Goal: Task Accomplishment & Management: Use online tool/utility

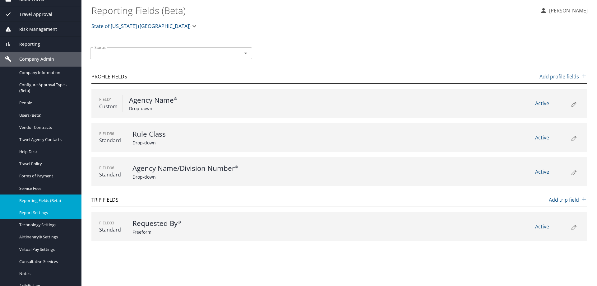
scroll to position [84, 0]
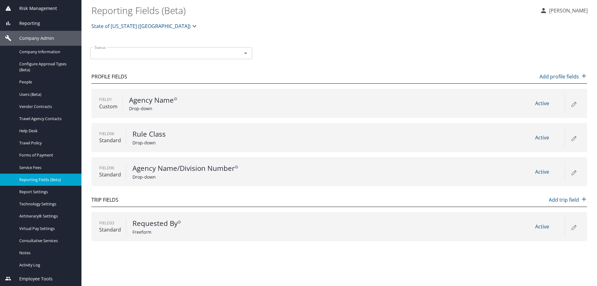
click at [36, 276] on span "Employee Tools" at bounding box center [31, 278] width 41 height 7
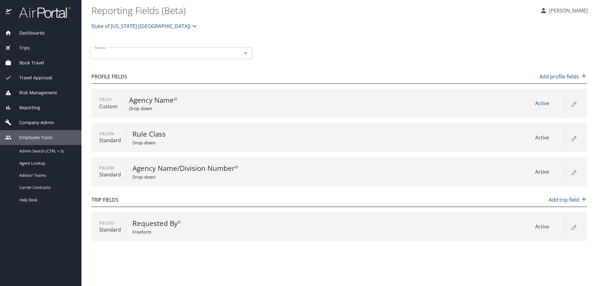
scroll to position [0, 0]
click at [35, 150] on span "Admin Search (CTRL + S)" at bounding box center [41, 151] width 44 height 6
click at [33, 149] on span "Admin Search (CTRL + S)" at bounding box center [41, 151] width 44 height 6
click at [127, 249] on main "Reporting Fields (Beta) Trent Sawyer State of Louisiana (SOLA) Status Status Pr…" at bounding box center [338, 143] width 515 height 286
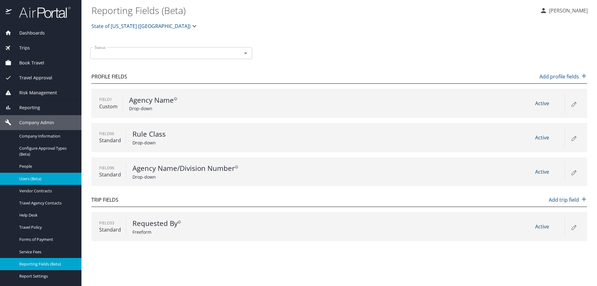
scroll to position [84, 0]
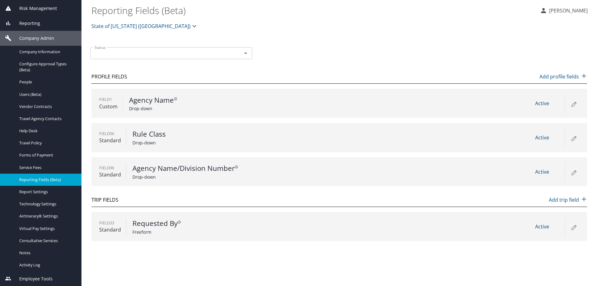
click at [43, 276] on span "Employee Tools" at bounding box center [31, 278] width 41 height 7
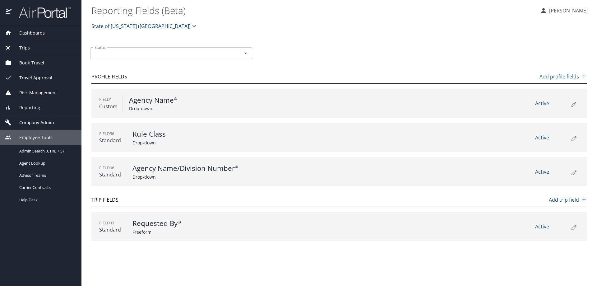
scroll to position [0, 0]
click at [37, 32] on span "Dashboards" at bounding box center [27, 33] width 33 height 7
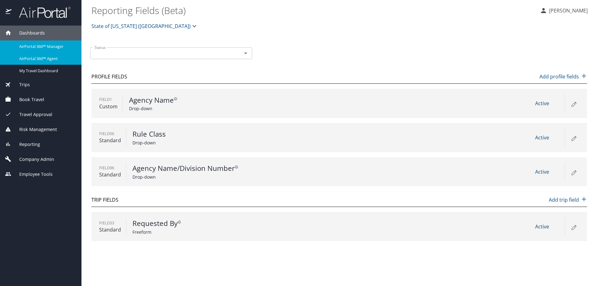
click at [33, 63] on link "AirPortal 360™ Agent" at bounding box center [40, 59] width 81 height 12
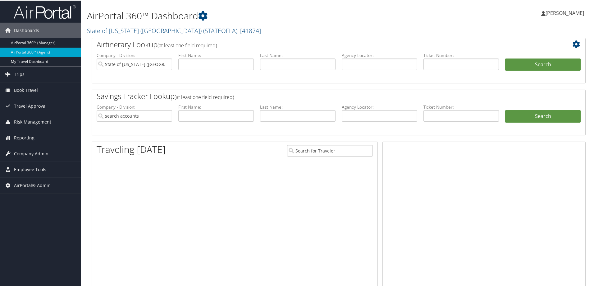
type input "State of [US_STATE] ([GEOGRAPHIC_DATA])"
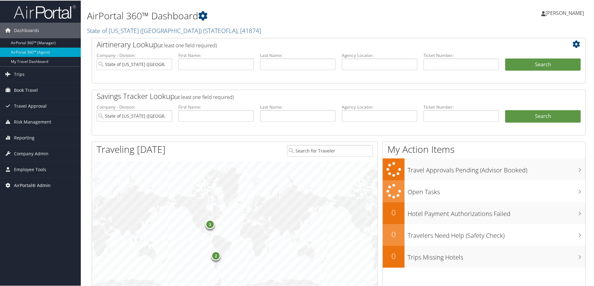
click at [40, 185] on span "AirPortal® Admin" at bounding box center [32, 185] width 37 height 16
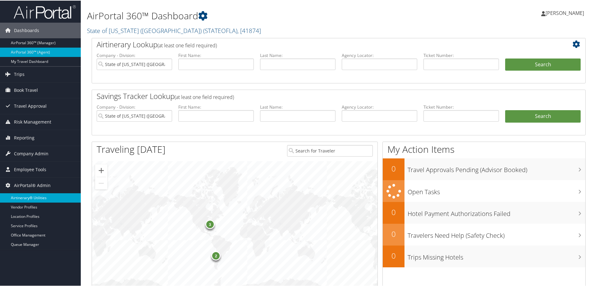
click at [36, 197] on link "Airtinerary® Utilities" at bounding box center [40, 196] width 81 height 9
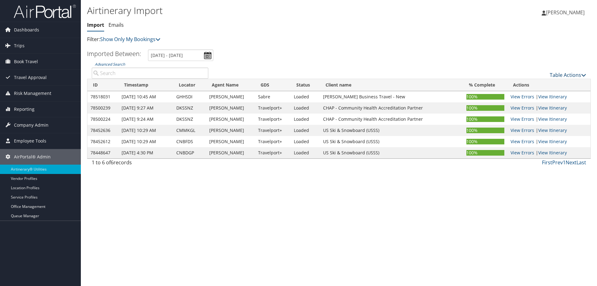
click at [571, 76] on link "Table Actions" at bounding box center [567, 74] width 36 height 7
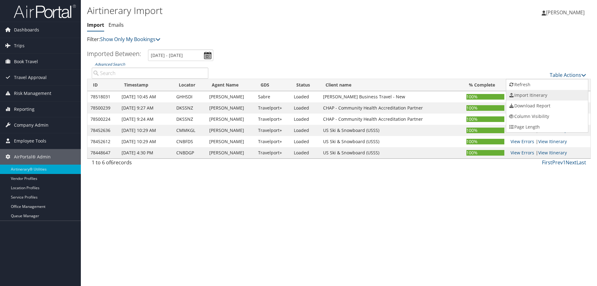
click at [526, 94] on link "Import Itinerary" at bounding box center [547, 95] width 82 height 11
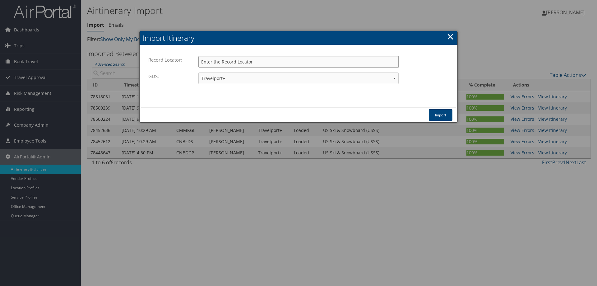
paste input "JFGUJQ"
type input "JFGUJQ"
click at [444, 117] on button "Import" at bounding box center [441, 114] width 24 height 11
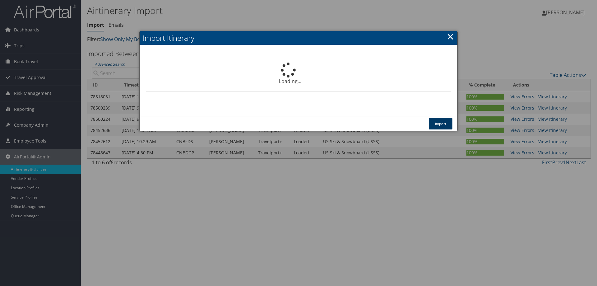
select select "1P"
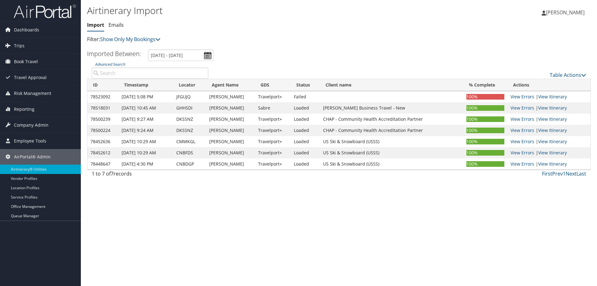
drag, startPoint x: 565, startPoint y: 226, endPoint x: 572, endPoint y: 229, distance: 7.7
click at [566, 227] on div "Airtinerary Import Import Emails Import Emails Filter: Show Only My Bookings Sh…" at bounding box center [339, 143] width 516 height 286
click at [559, 75] on link "Table Actions" at bounding box center [567, 74] width 36 height 7
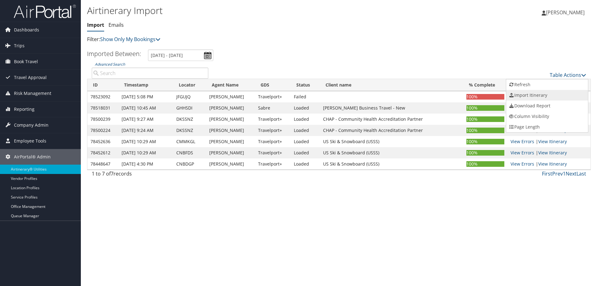
click at [533, 95] on link "Import Itinerary" at bounding box center [547, 95] width 82 height 11
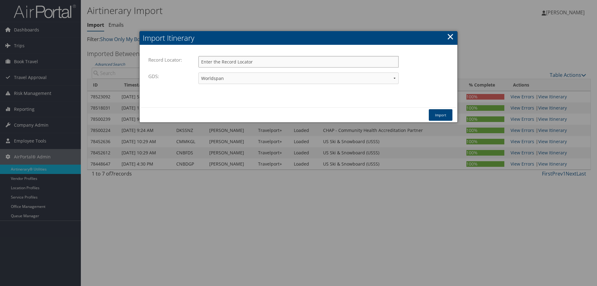
paste input "JFGUJQ"
type input "JFGUJQ"
click at [439, 113] on button "Import" at bounding box center [441, 114] width 24 height 11
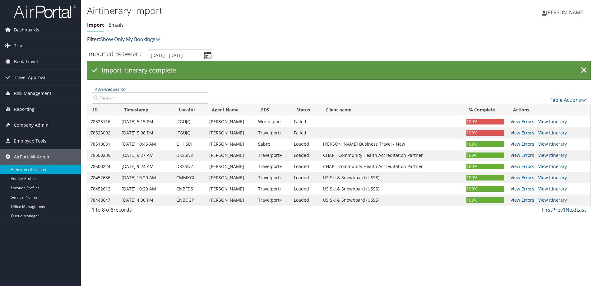
click at [520, 121] on link "View Errors" at bounding box center [522, 121] width 24 height 6
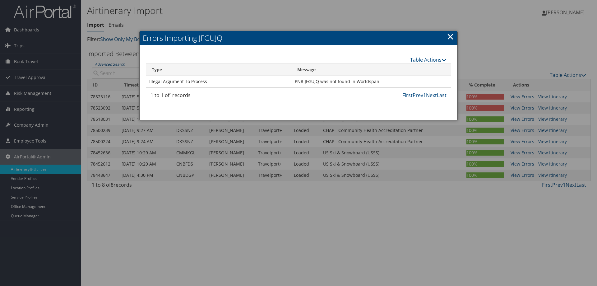
click at [449, 35] on link "×" at bounding box center [450, 36] width 7 height 12
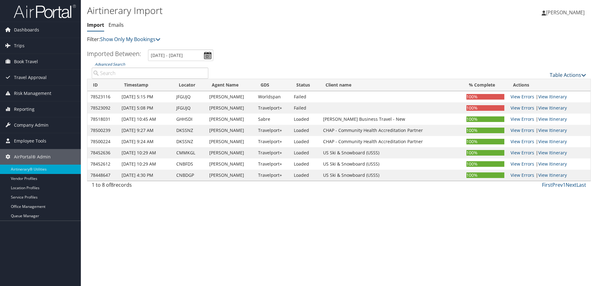
click at [568, 73] on link "Table Actions" at bounding box center [567, 74] width 36 height 7
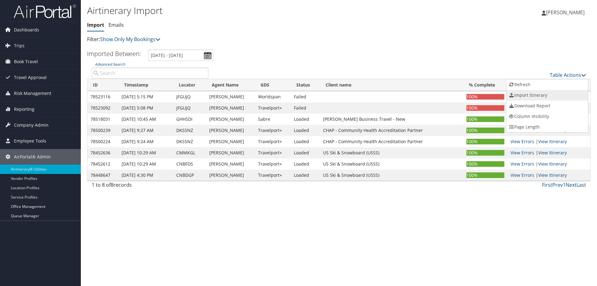
click at [531, 95] on link "Import Itinerary" at bounding box center [547, 95] width 82 height 11
select select "1P"
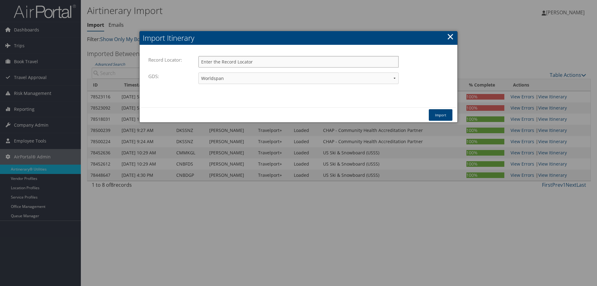
click at [276, 64] on input "Record Locator:" at bounding box center [298, 61] width 200 height 11
paste input "JFGUJQ"
type input "JFGUJQ"
click at [262, 78] on select "Travelport+ Worldspan Apollo Sabre Amadeus" at bounding box center [298, 77] width 200 height 11
select select "1W"
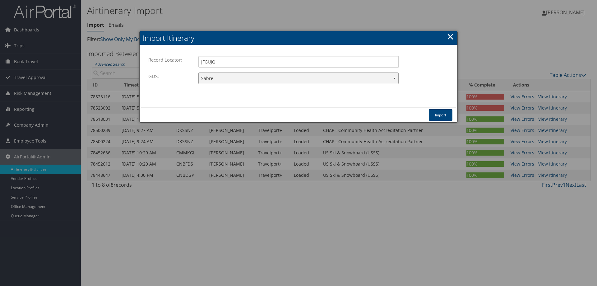
click at [198, 72] on select "Travelport+ Worldspan Apollo Sabre Amadeus" at bounding box center [298, 77] width 200 height 11
click at [436, 115] on button "Import" at bounding box center [441, 114] width 24 height 11
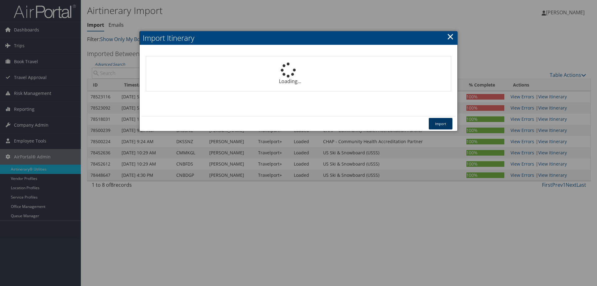
select select "1P"
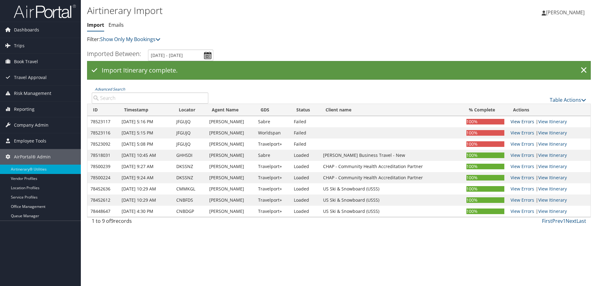
click at [521, 121] on link "View Errors" at bounding box center [522, 121] width 24 height 6
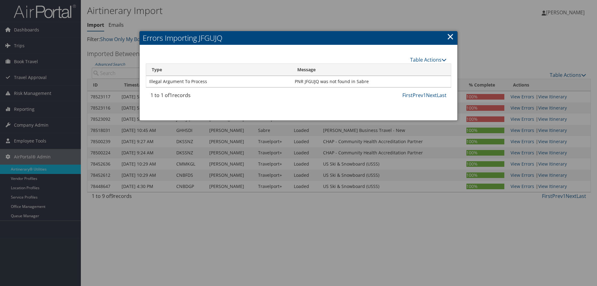
click at [448, 34] on link "×" at bounding box center [450, 36] width 7 height 12
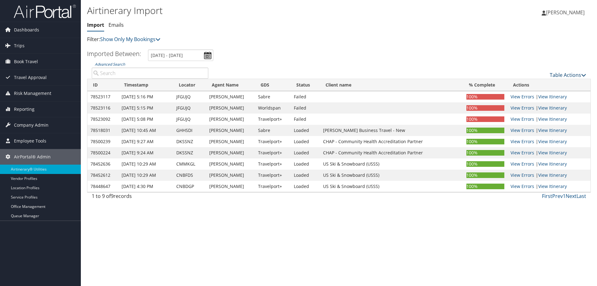
click at [565, 74] on link "Table Actions" at bounding box center [567, 74] width 36 height 7
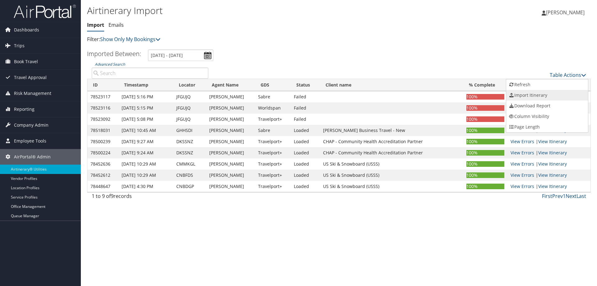
click at [526, 94] on link "Import Itinerary" at bounding box center [547, 95] width 82 height 11
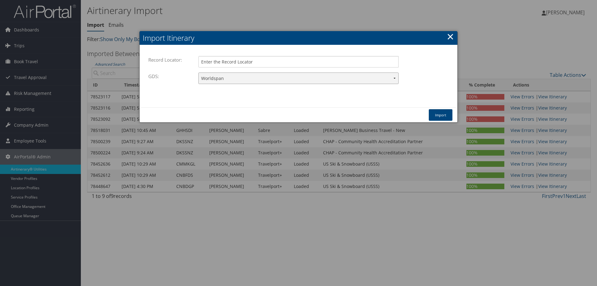
click at [233, 80] on select "Travelport+ Worldspan Apollo Sabre Amadeus" at bounding box center [298, 77] width 200 height 11
select select "1W"
click at [198, 72] on select "Travelport+ Worldspan Apollo Sabre Amadeus" at bounding box center [298, 77] width 200 height 11
click at [452, 37] on link "×" at bounding box center [450, 36] width 7 height 12
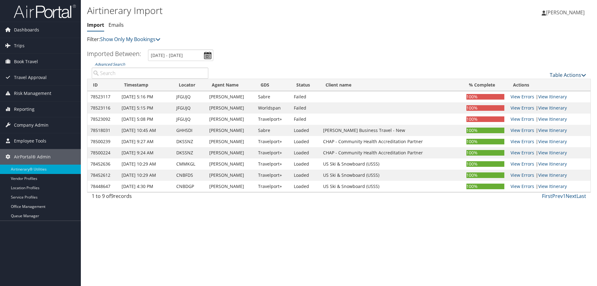
click at [562, 74] on link "Table Actions" at bounding box center [567, 74] width 36 height 7
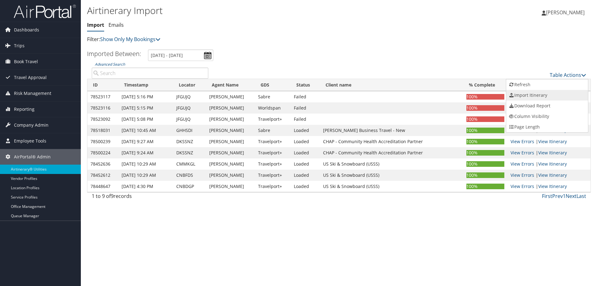
click at [539, 97] on link "Import Itinerary" at bounding box center [547, 95] width 82 height 11
select select "1W"
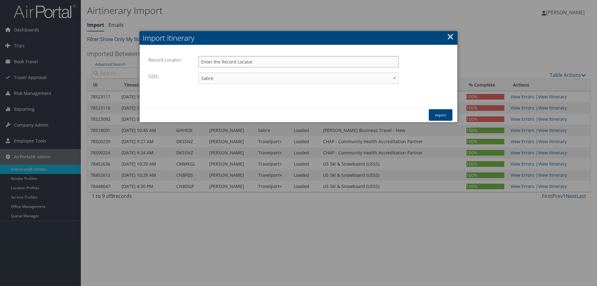
paste input "JFGUJQ"
type input "JFGUJQ"
click at [441, 115] on button "Import" at bounding box center [441, 114] width 24 height 11
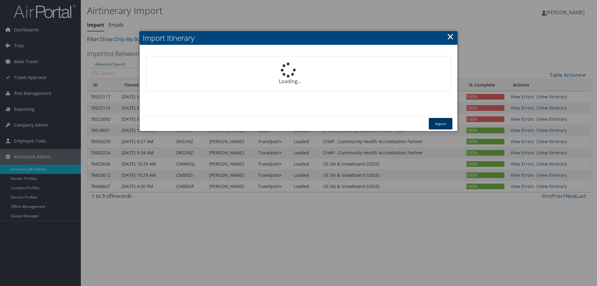
select select "1P"
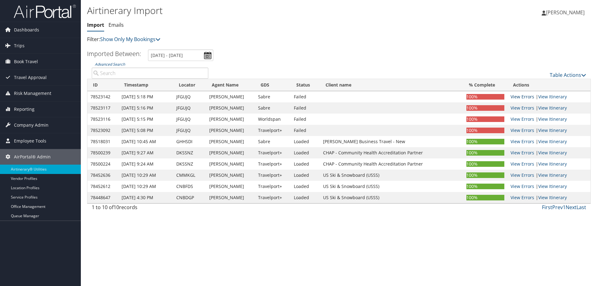
click at [522, 97] on link "View Errors" at bounding box center [522, 97] width 24 height 6
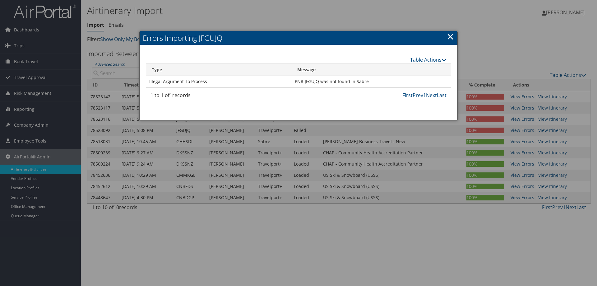
click at [117, 264] on div at bounding box center [298, 143] width 597 height 286
